Goal: Information Seeking & Learning: Understand process/instructions

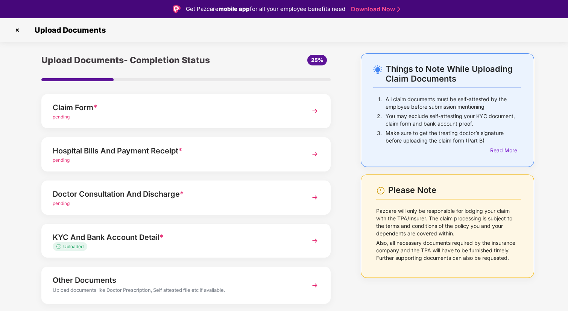
click at [178, 234] on div "KYC And Bank Account Detail *" at bounding box center [175, 237] width 244 height 12
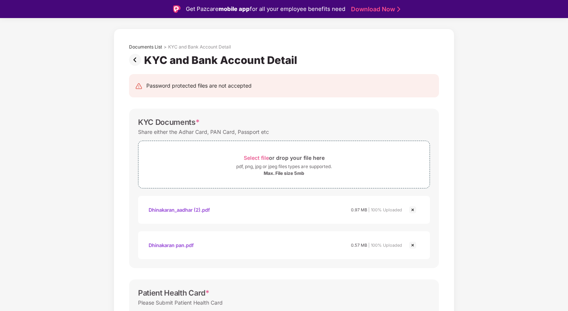
scroll to position [24, 0]
click at [134, 59] on img at bounding box center [136, 61] width 15 height 12
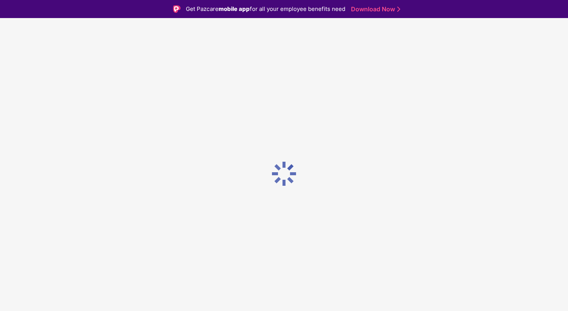
scroll to position [0, 0]
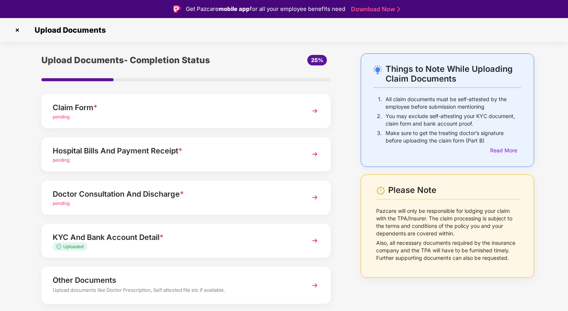
click at [187, 100] on div "Claim Form * pending" at bounding box center [185, 111] width 289 height 34
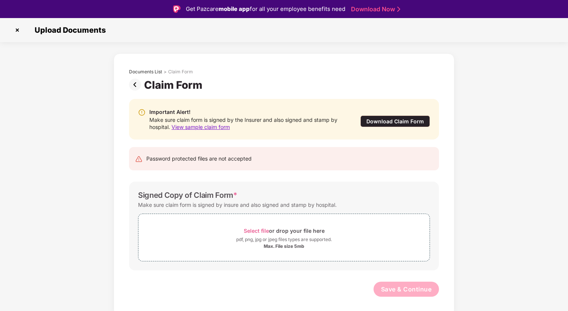
click at [197, 129] on span "View sample claim form" at bounding box center [200, 127] width 58 height 6
click at [134, 85] on img at bounding box center [136, 85] width 15 height 12
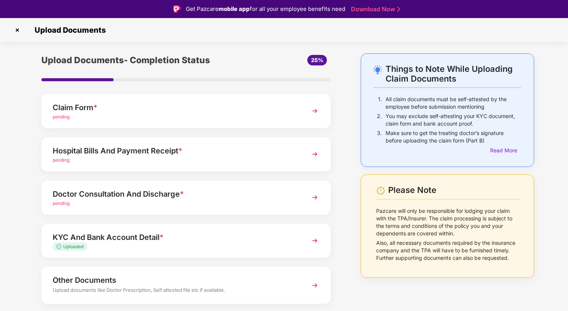
click at [187, 158] on div "pending" at bounding box center [175, 160] width 244 height 7
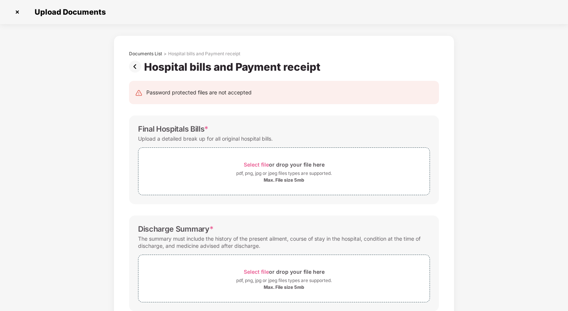
click at [135, 64] on img at bounding box center [136, 67] width 15 height 12
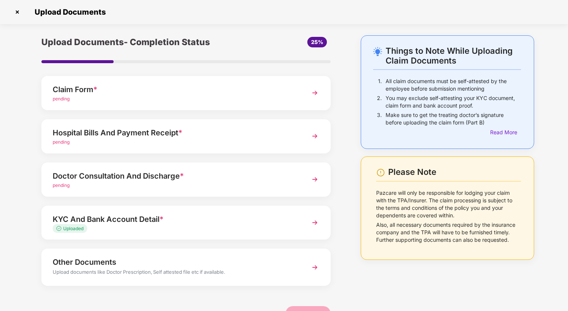
click at [135, 180] on div "Doctor Consultation And Discharge *" at bounding box center [175, 176] width 244 height 12
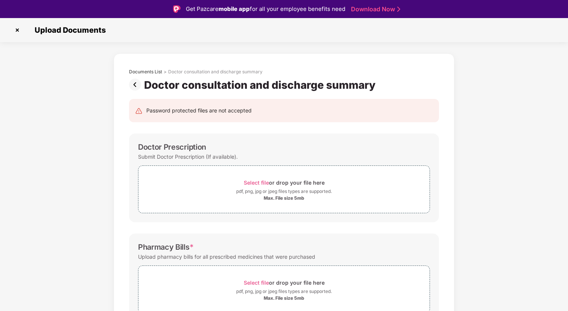
click at [132, 86] on img at bounding box center [136, 85] width 15 height 12
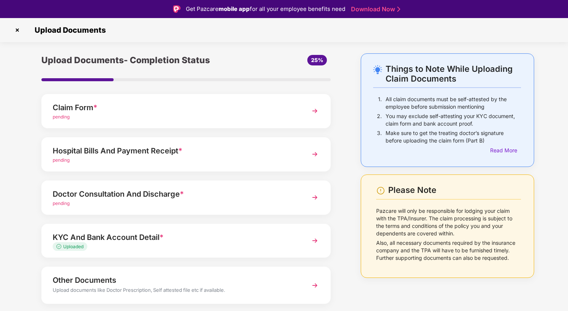
scroll to position [21, 0]
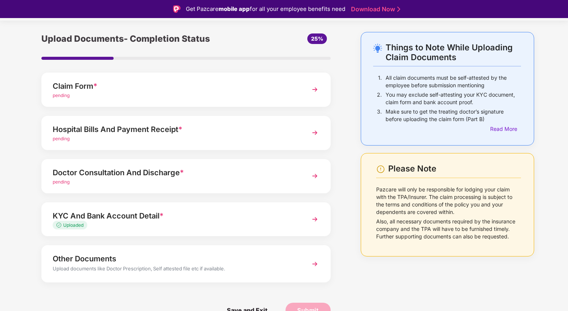
click at [160, 262] on div "Other Documents" at bounding box center [175, 259] width 244 height 12
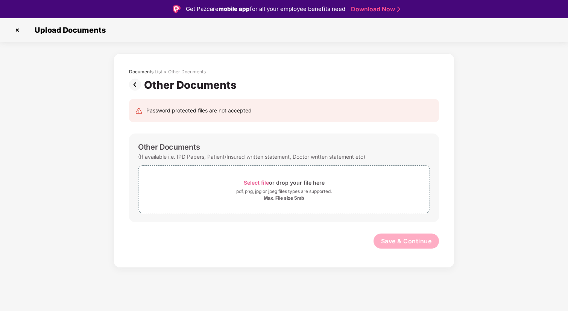
click at [133, 85] on img at bounding box center [136, 85] width 15 height 12
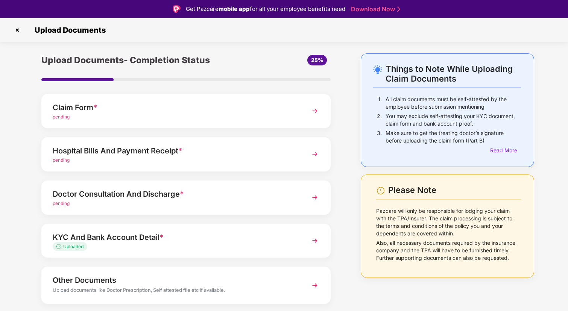
click at [131, 106] on div "Claim Form *" at bounding box center [175, 108] width 244 height 12
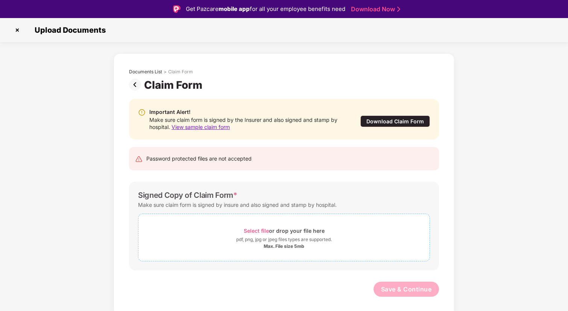
scroll to position [18, 0]
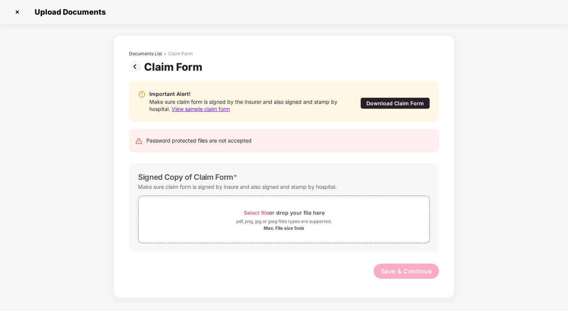
click at [138, 68] on img at bounding box center [136, 67] width 15 height 12
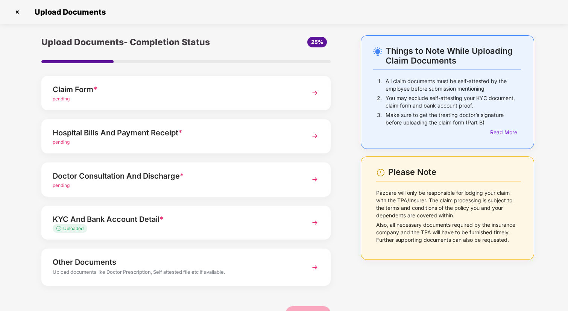
scroll to position [21, 0]
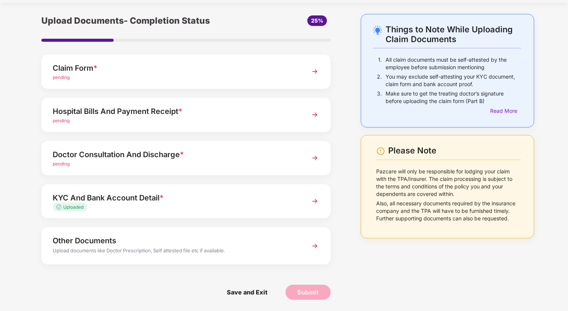
click at [154, 112] on div "Hospital Bills And Payment Receipt *" at bounding box center [175, 111] width 244 height 12
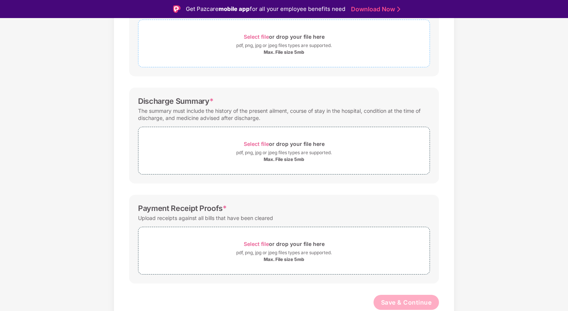
scroll to position [0, 0]
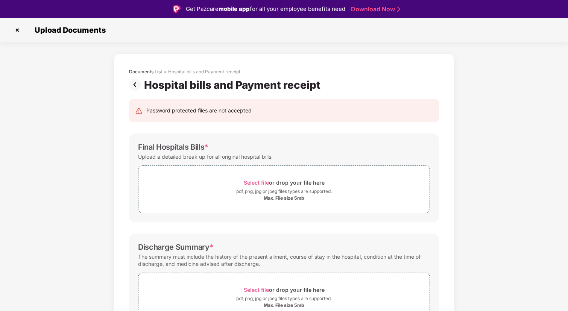
click at [133, 88] on img at bounding box center [136, 85] width 15 height 12
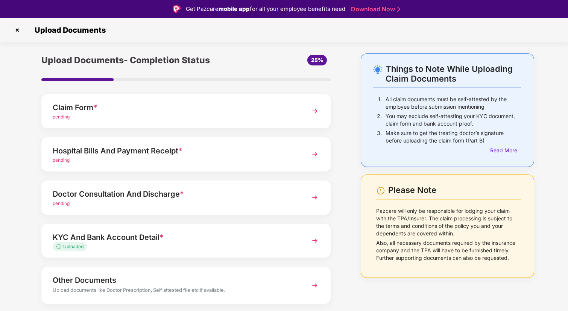
click at [112, 183] on div "Doctor Consultation And Discharge * pending" at bounding box center [185, 198] width 289 height 34
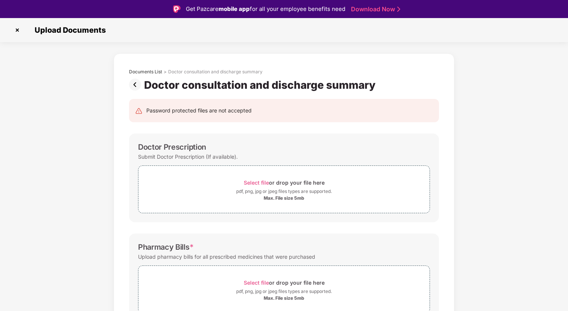
click at [130, 87] on img at bounding box center [136, 85] width 15 height 12
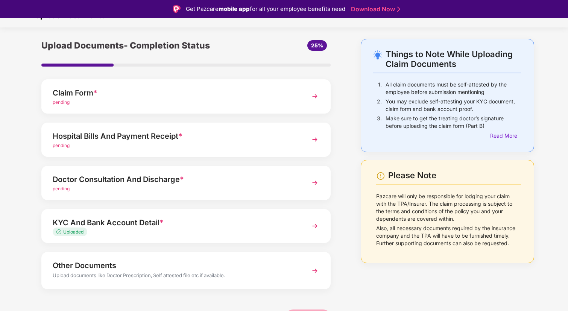
scroll to position [21, 0]
